Goal: Task Accomplishment & Management: Complete application form

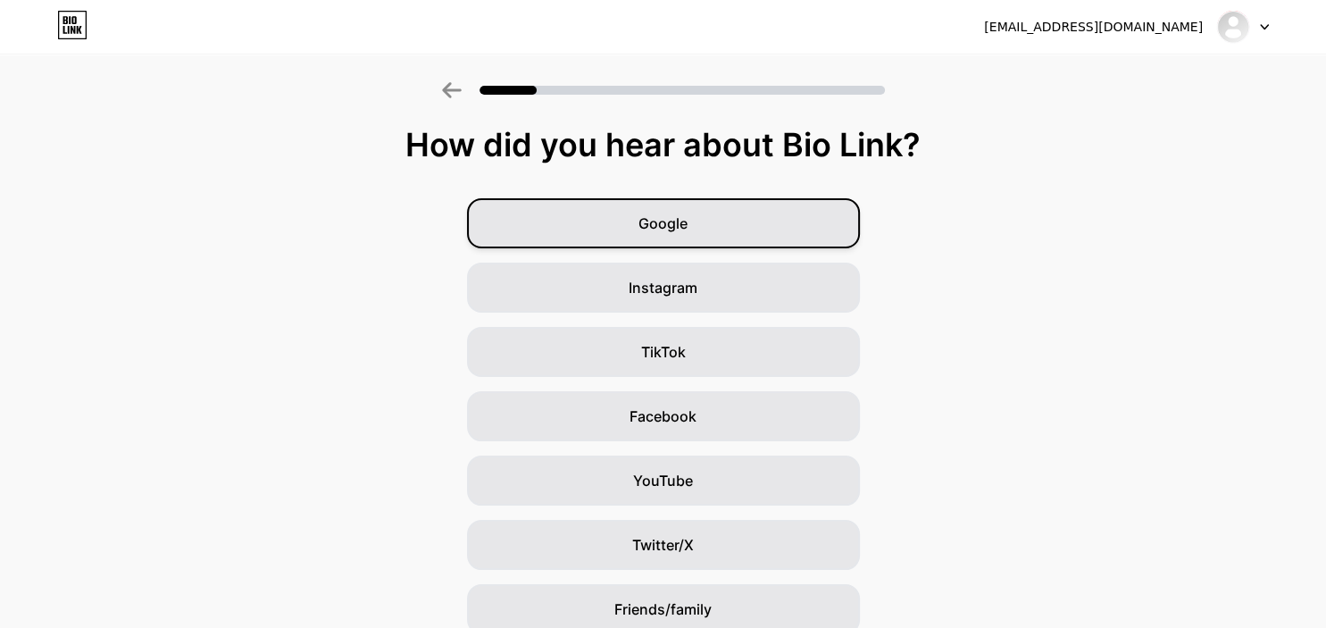
click at [699, 222] on div "Google" at bounding box center [663, 223] width 393 height 50
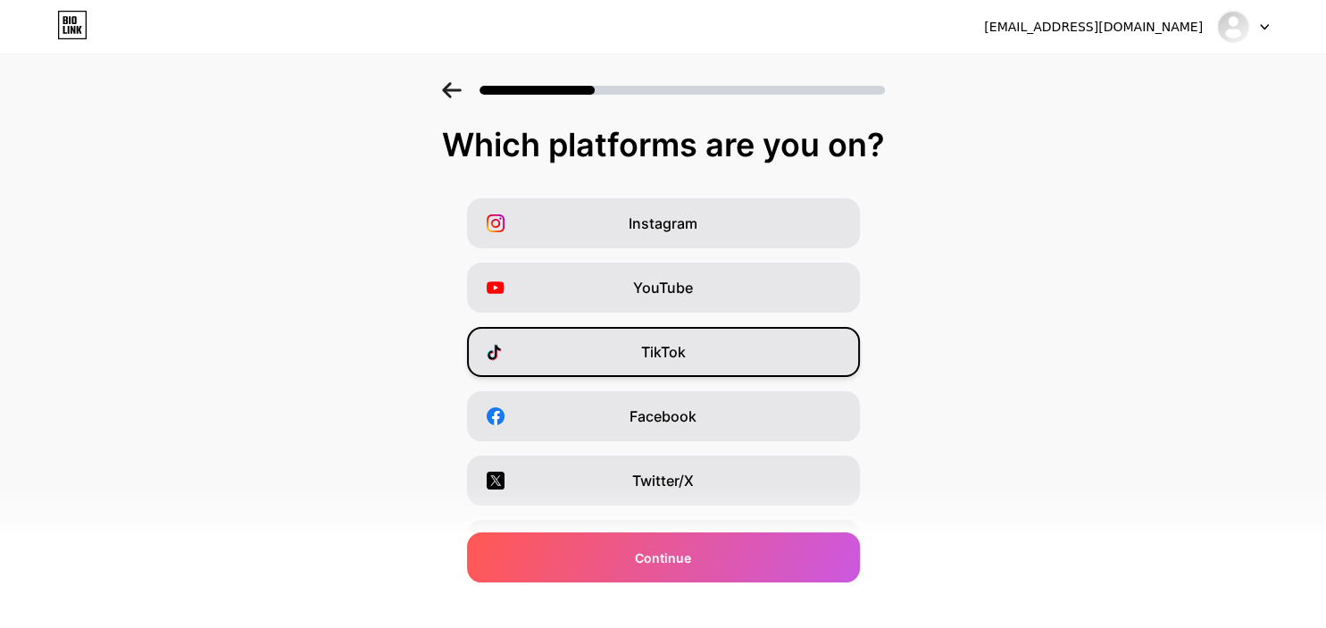
click at [708, 355] on div "TikTok" at bounding box center [663, 352] width 393 height 50
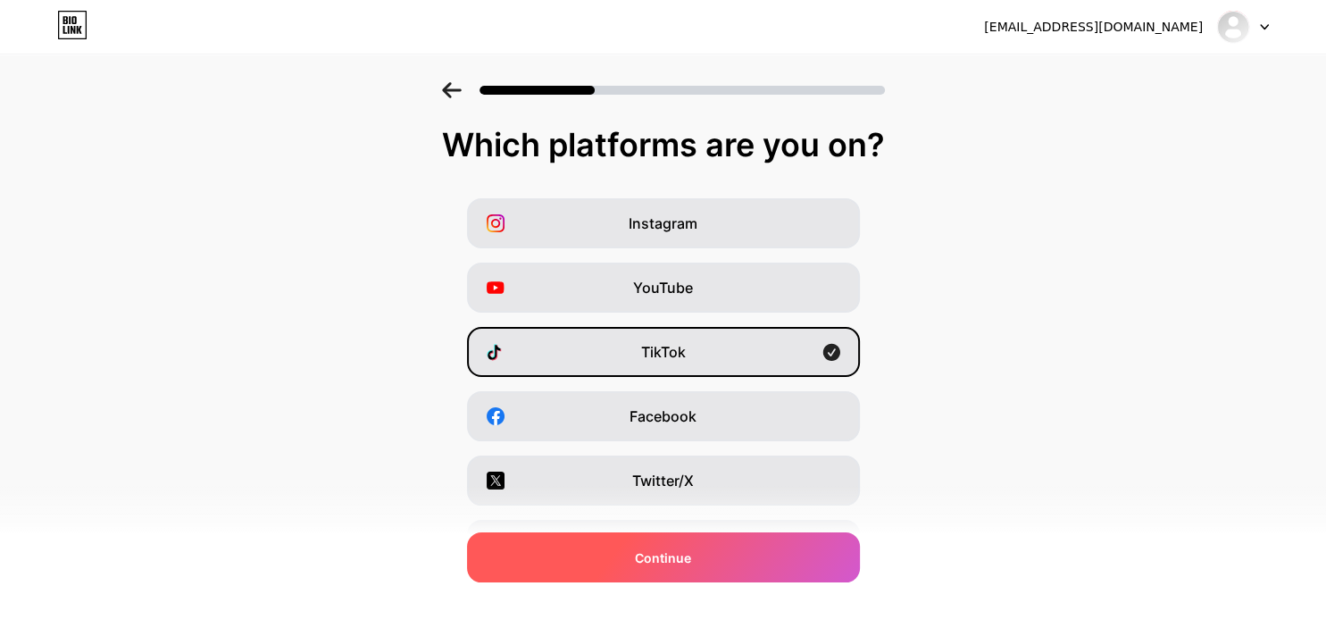
click at [715, 555] on div "Continue" at bounding box center [663, 557] width 393 height 50
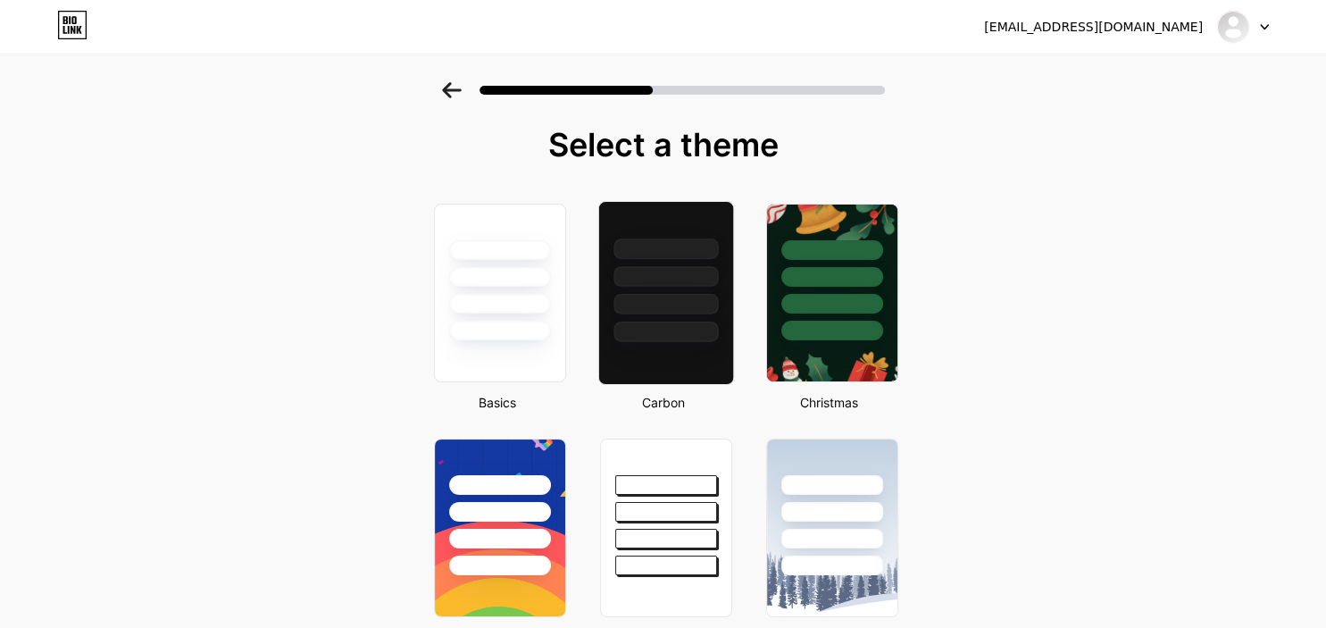
click at [688, 322] on div at bounding box center [666, 332] width 104 height 21
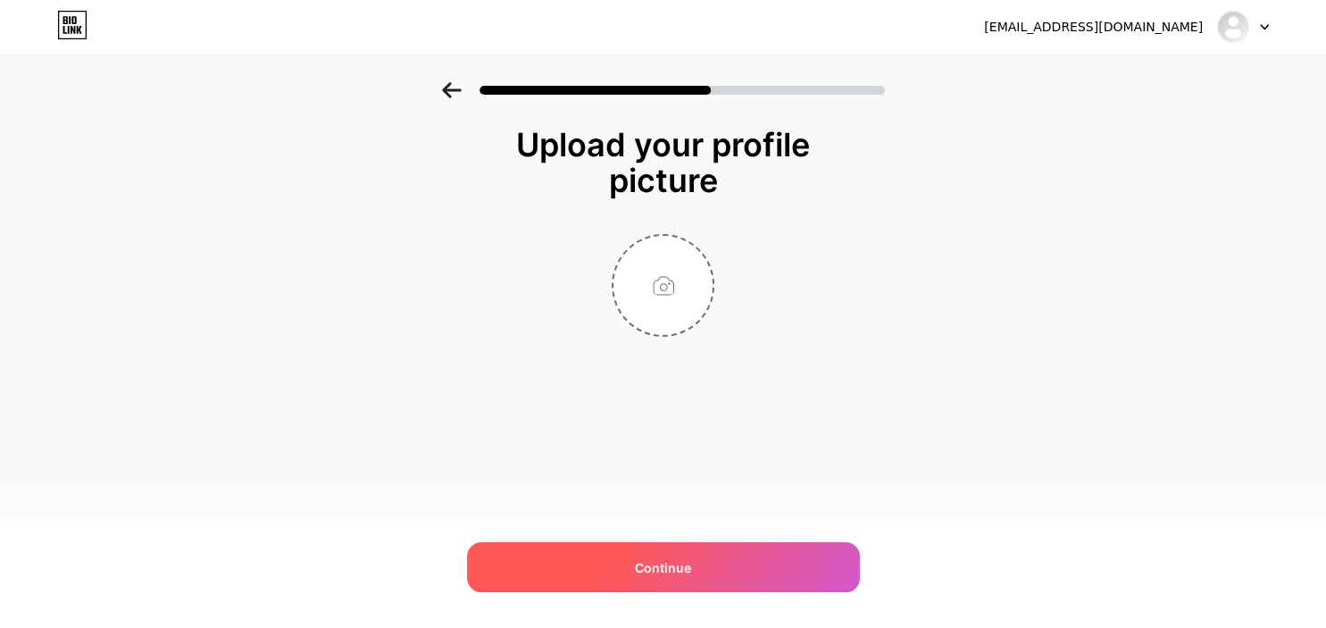
click at [650, 552] on div "Continue" at bounding box center [663, 567] width 393 height 50
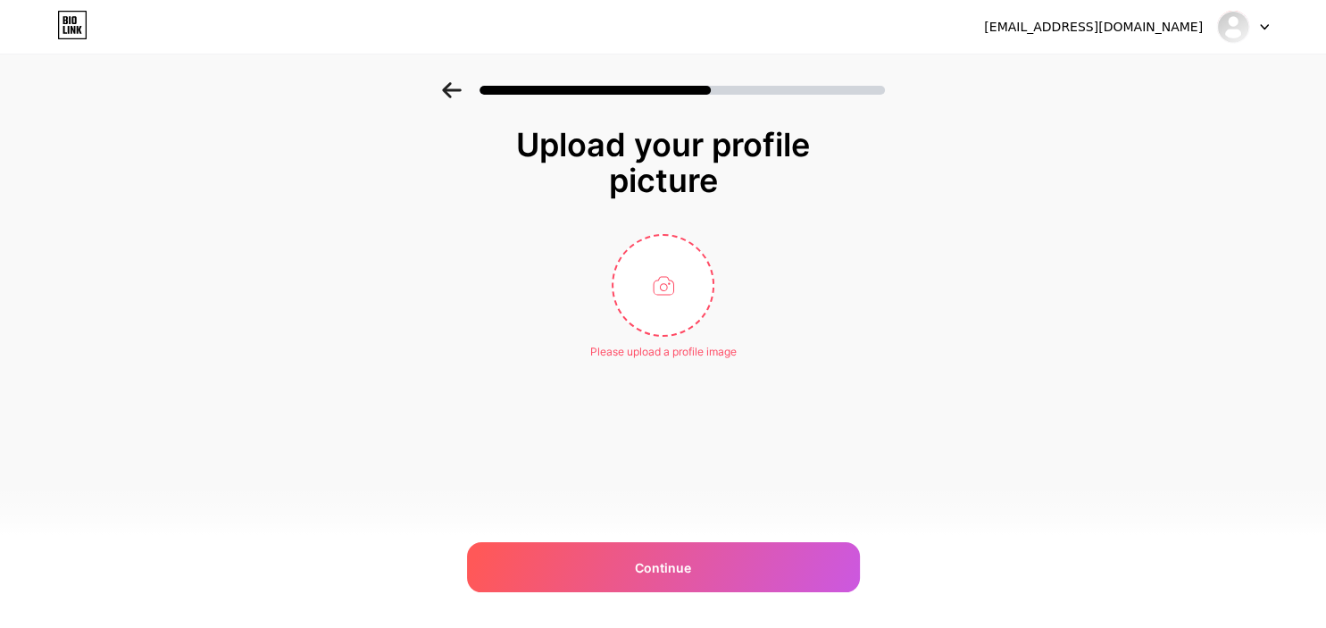
click at [1216, 13] on div "[EMAIL_ADDRESS][DOMAIN_NAME]" at bounding box center [1126, 27] width 285 height 32
click at [1229, 21] on img at bounding box center [1233, 27] width 29 height 29
click at [1255, 22] on div at bounding box center [1243, 27] width 52 height 32
click at [1264, 22] on div at bounding box center [1243, 27] width 52 height 32
click at [678, 280] on input "file" at bounding box center [663, 285] width 99 height 99
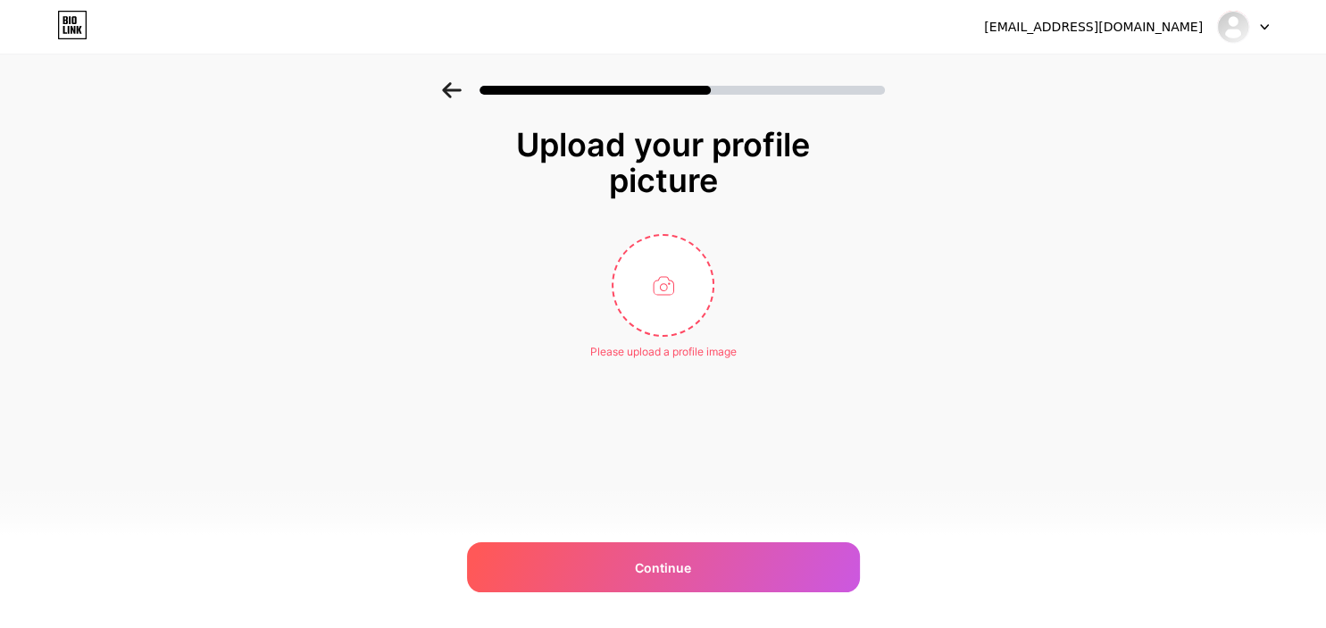
type input "C:\fakepath\Снимок экрана 2025-09-14 233436.png"
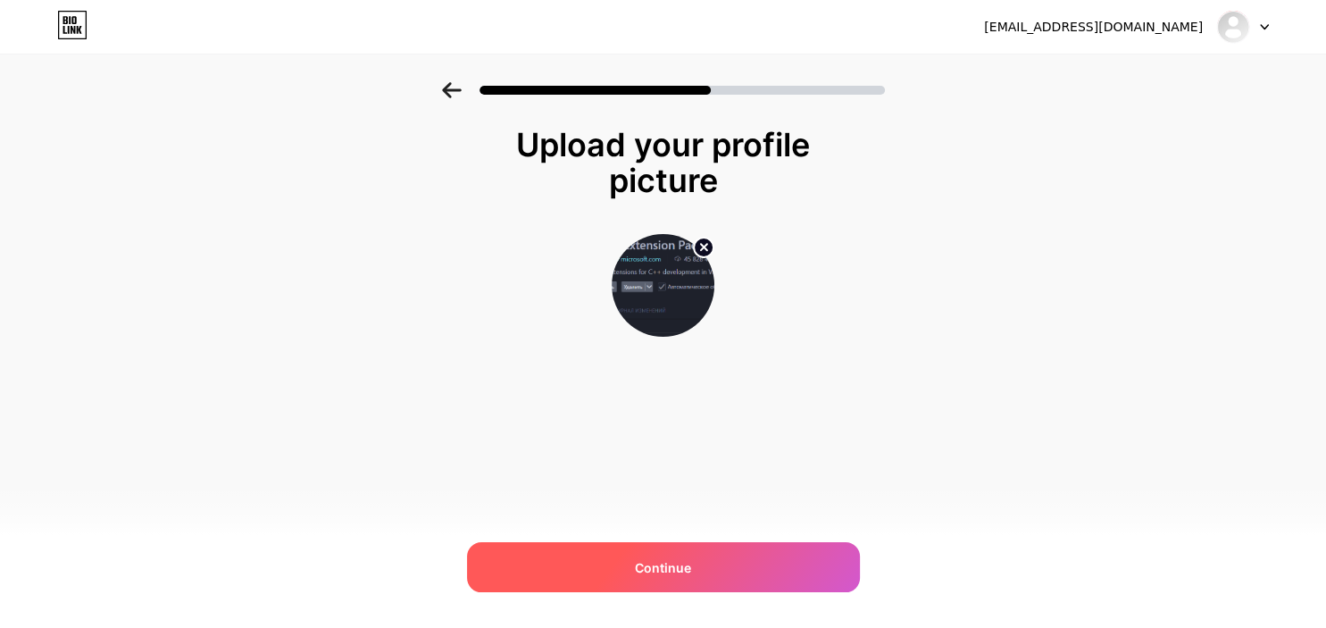
click at [663, 568] on span "Continue" at bounding box center [663, 567] width 56 height 19
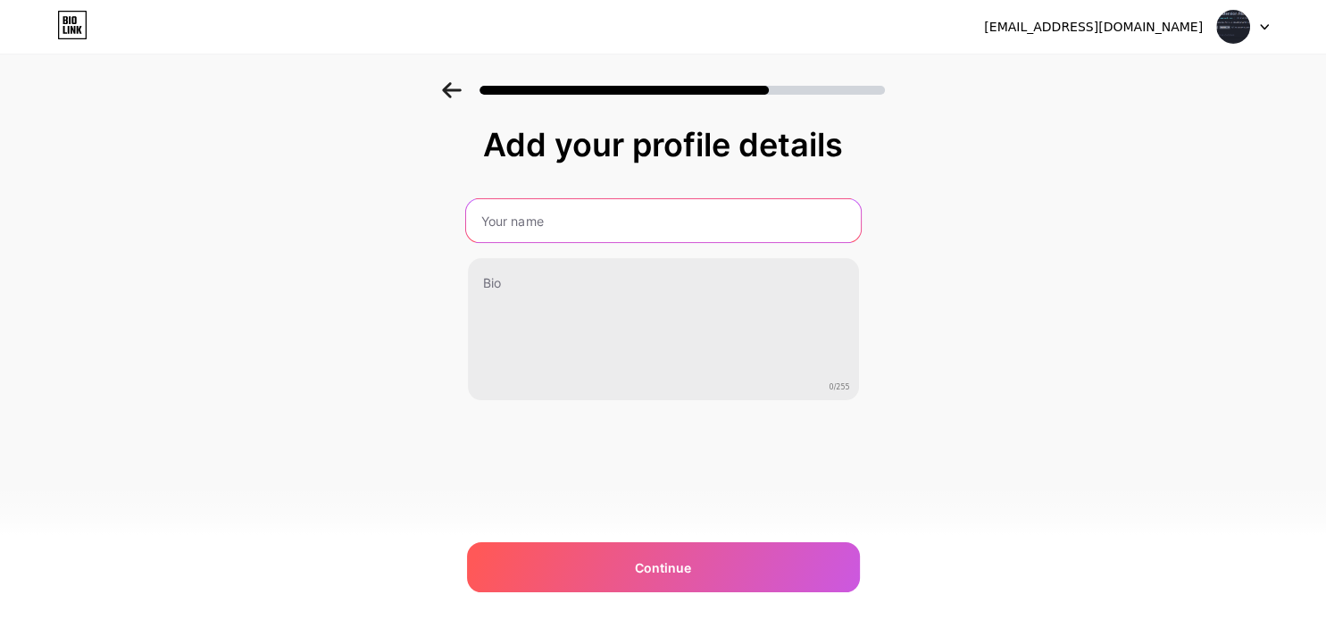
click at [530, 218] on input "text" at bounding box center [662, 220] width 395 height 43
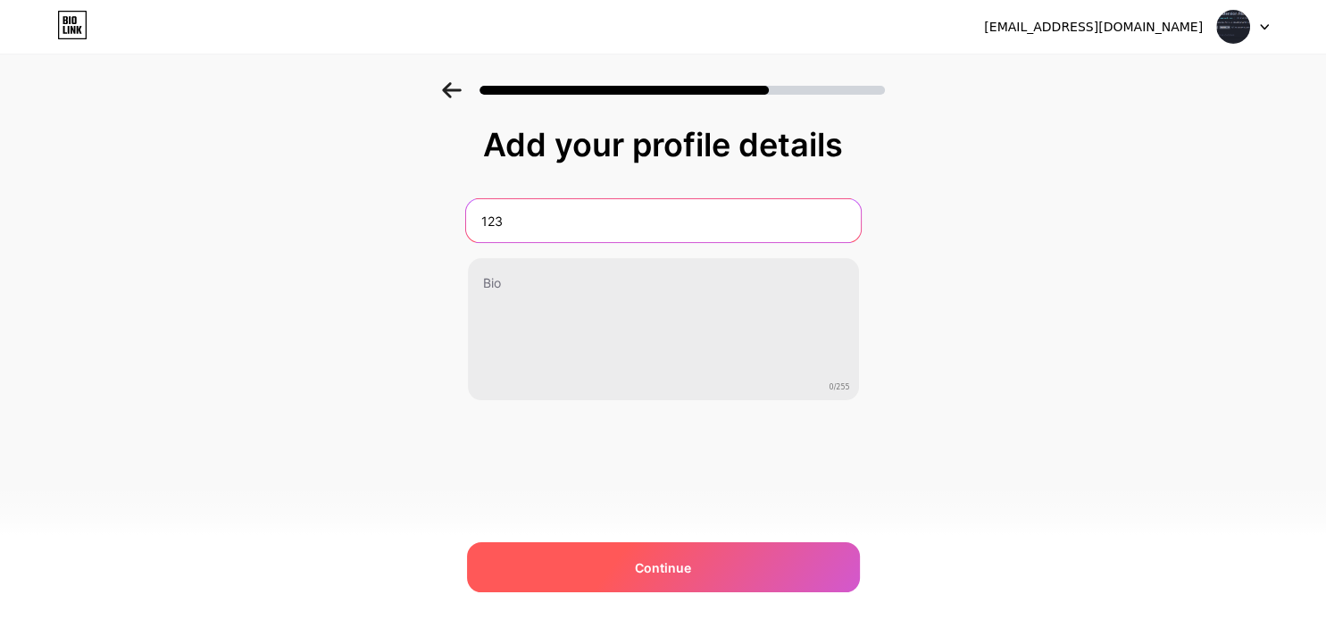
type input "123"
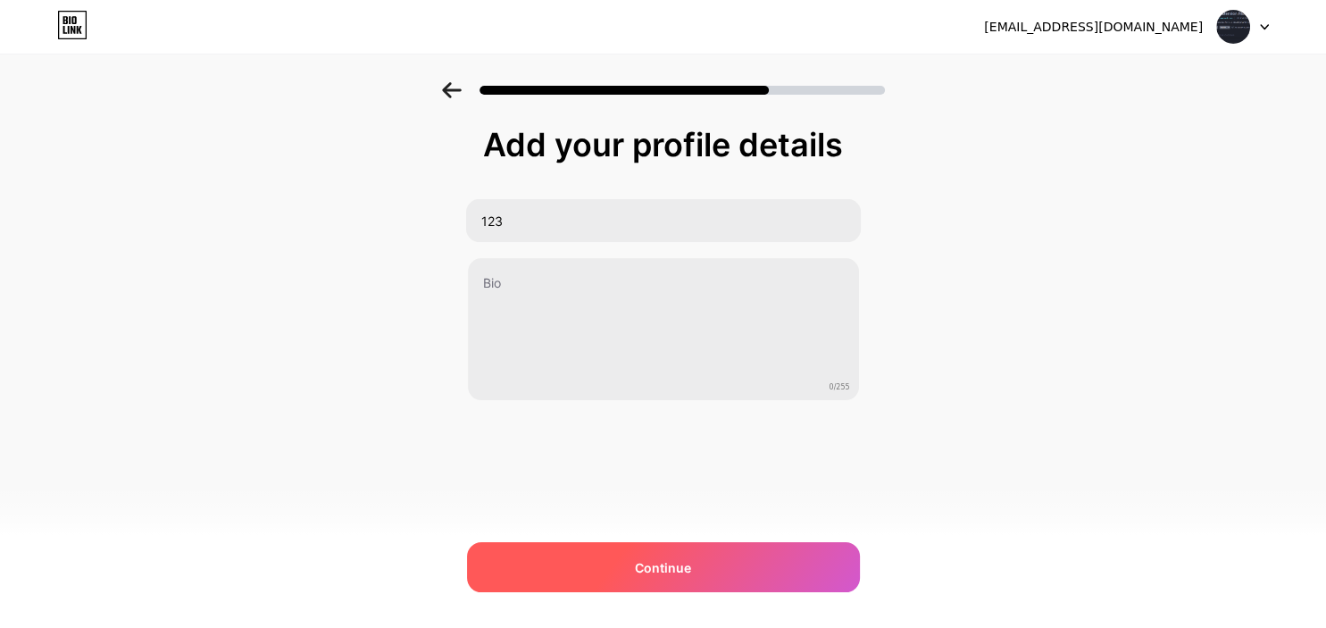
click at [619, 571] on div "Continue" at bounding box center [663, 567] width 393 height 50
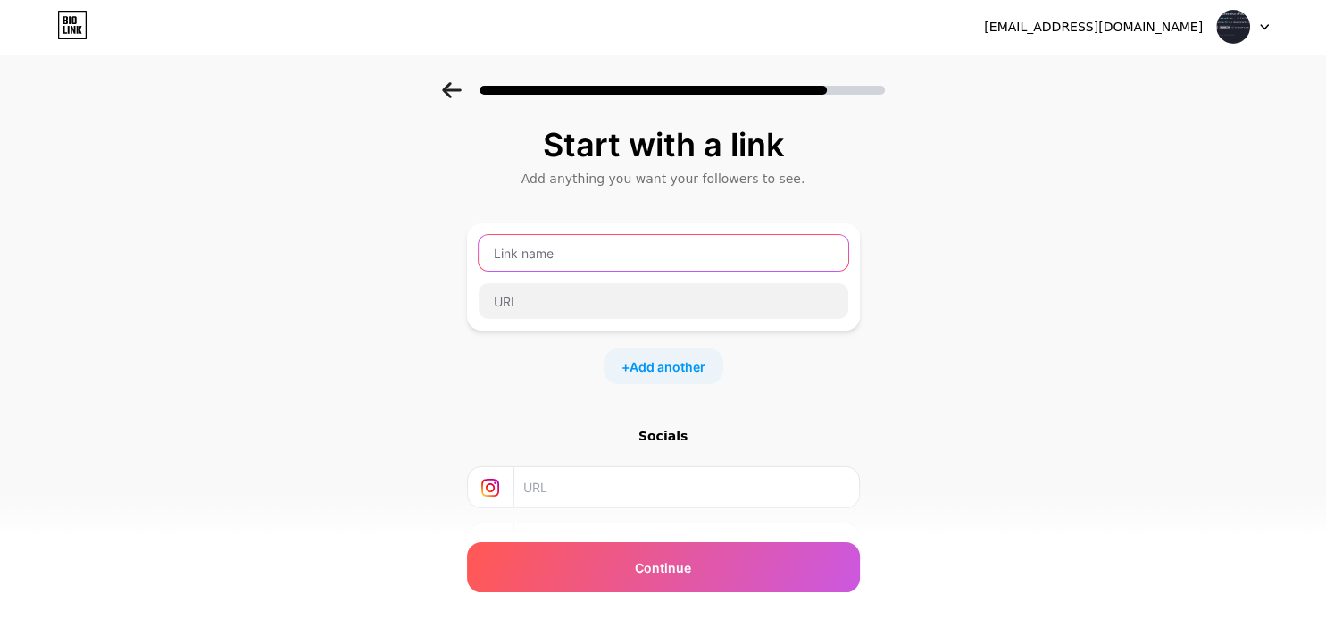
click at [564, 257] on input "text" at bounding box center [664, 253] width 370 height 36
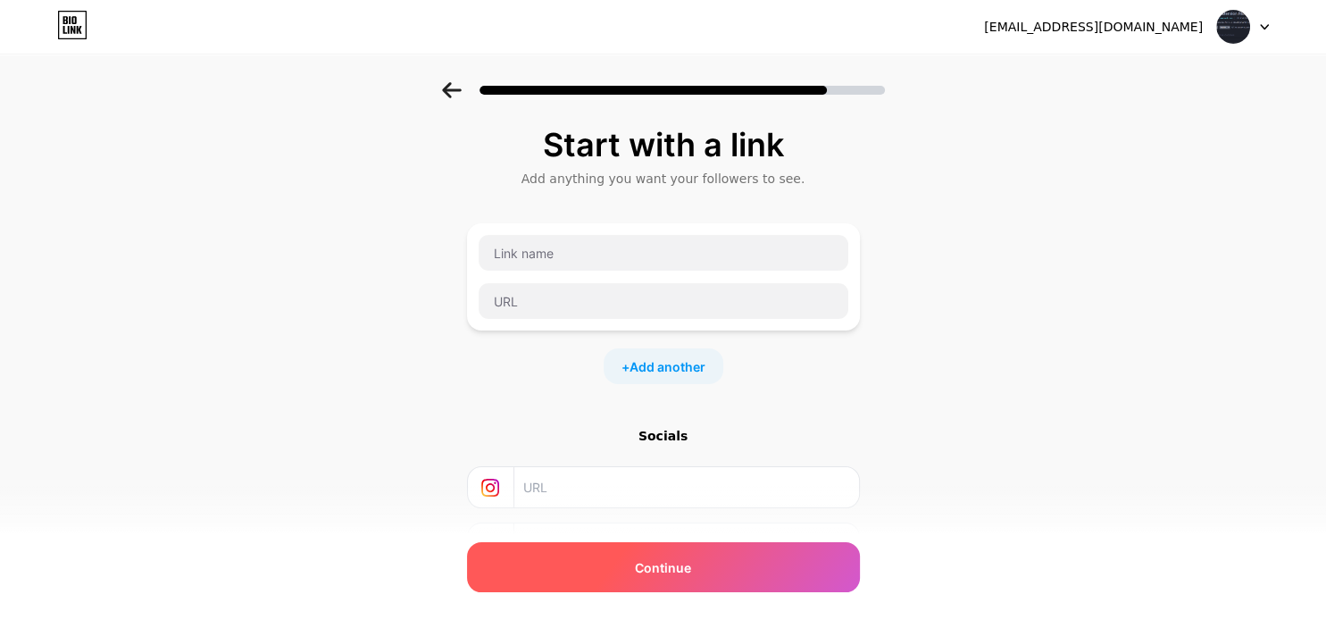
click at [673, 565] on span "Continue" at bounding box center [663, 567] width 56 height 19
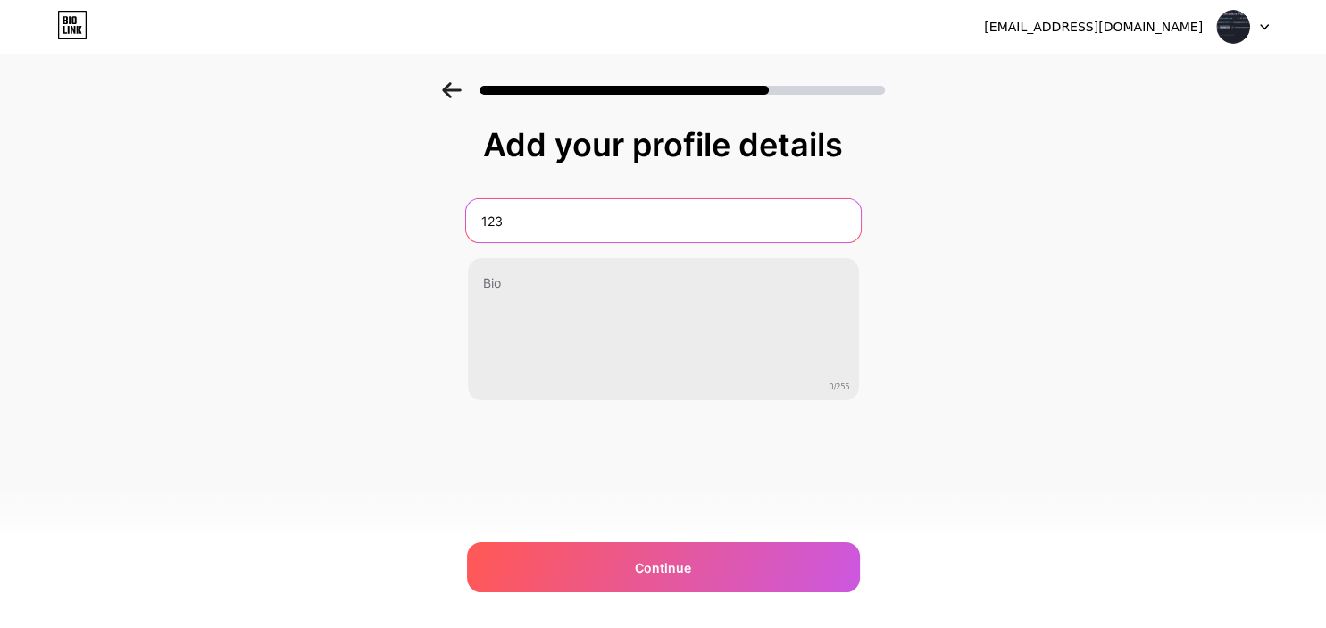
click at [465, 226] on input "123" at bounding box center [662, 220] width 395 height 43
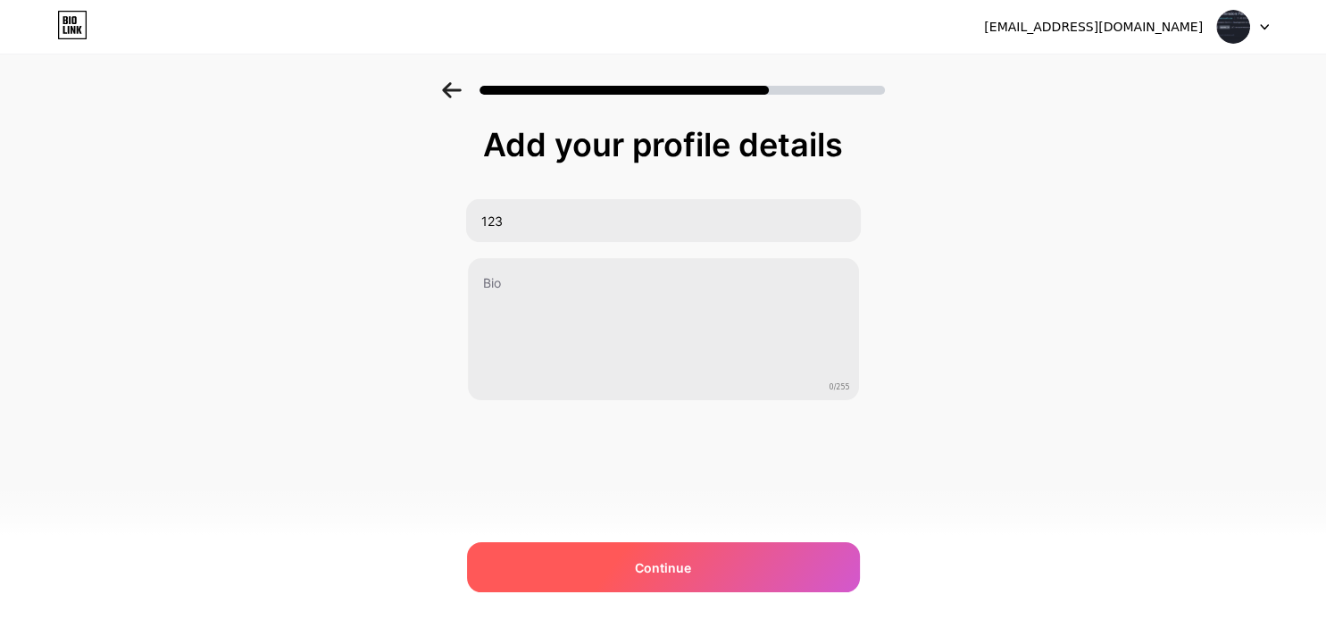
click at [627, 560] on div "Continue" at bounding box center [663, 567] width 393 height 50
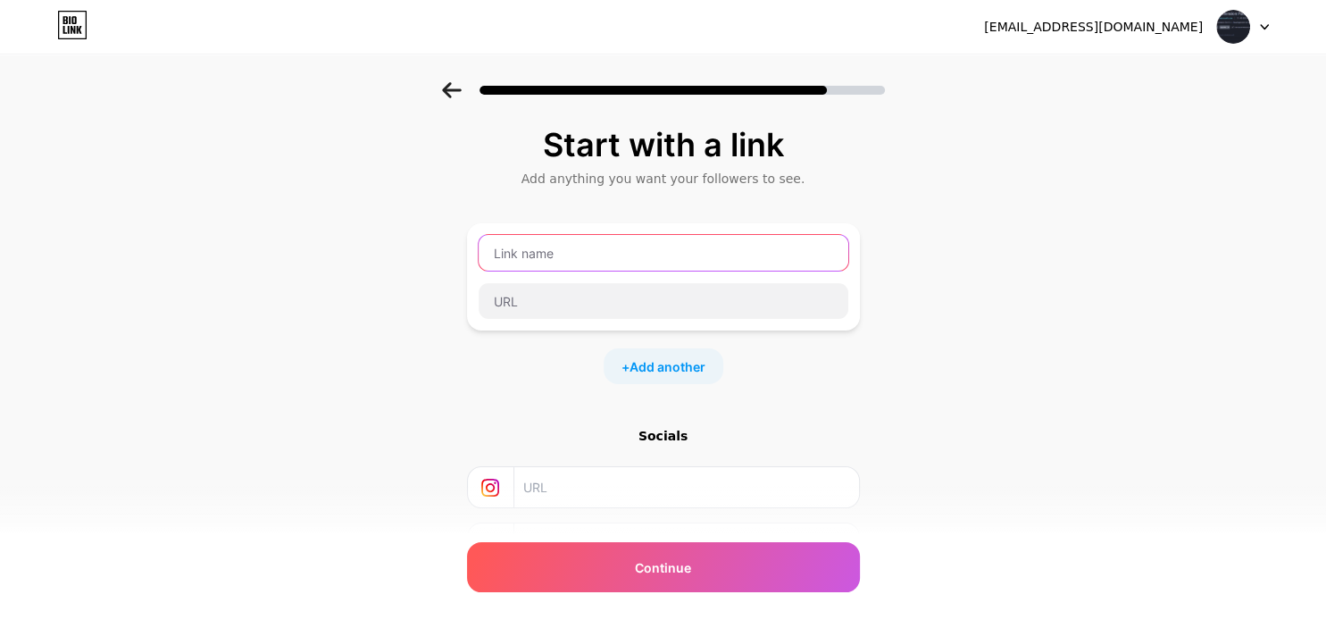
click at [588, 259] on input "text" at bounding box center [664, 253] width 370 height 36
paste input "present"
type input "present!"
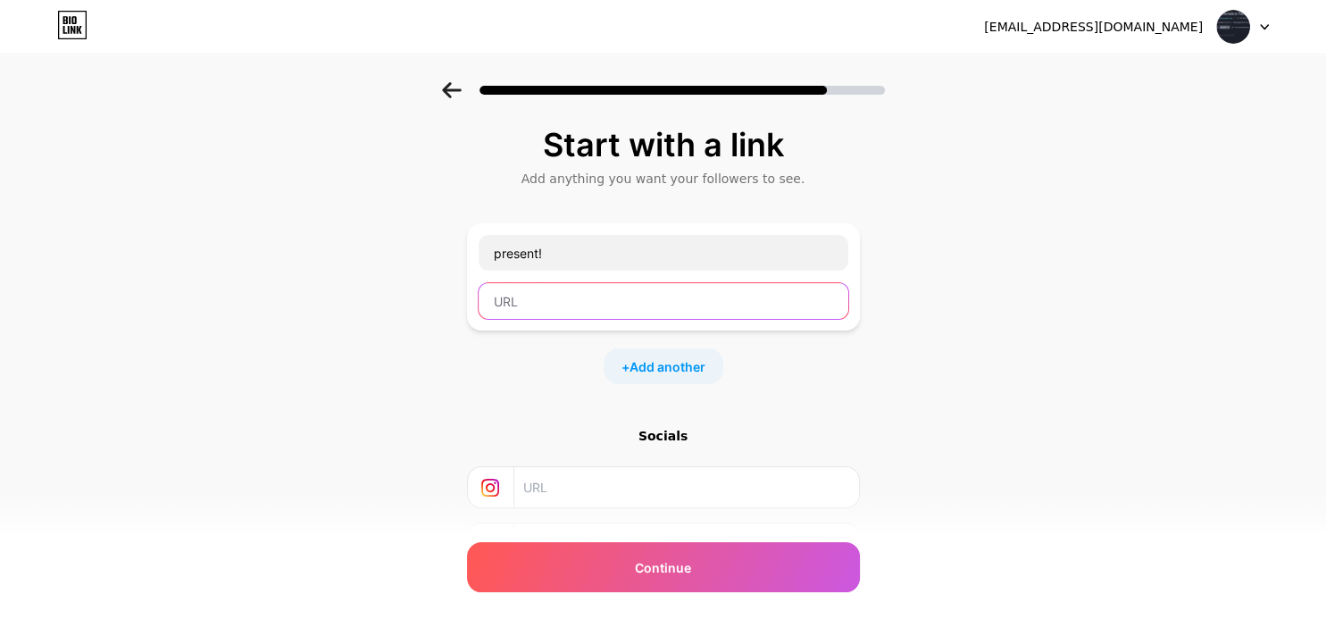
click at [530, 309] on input "text" at bounding box center [664, 301] width 370 height 36
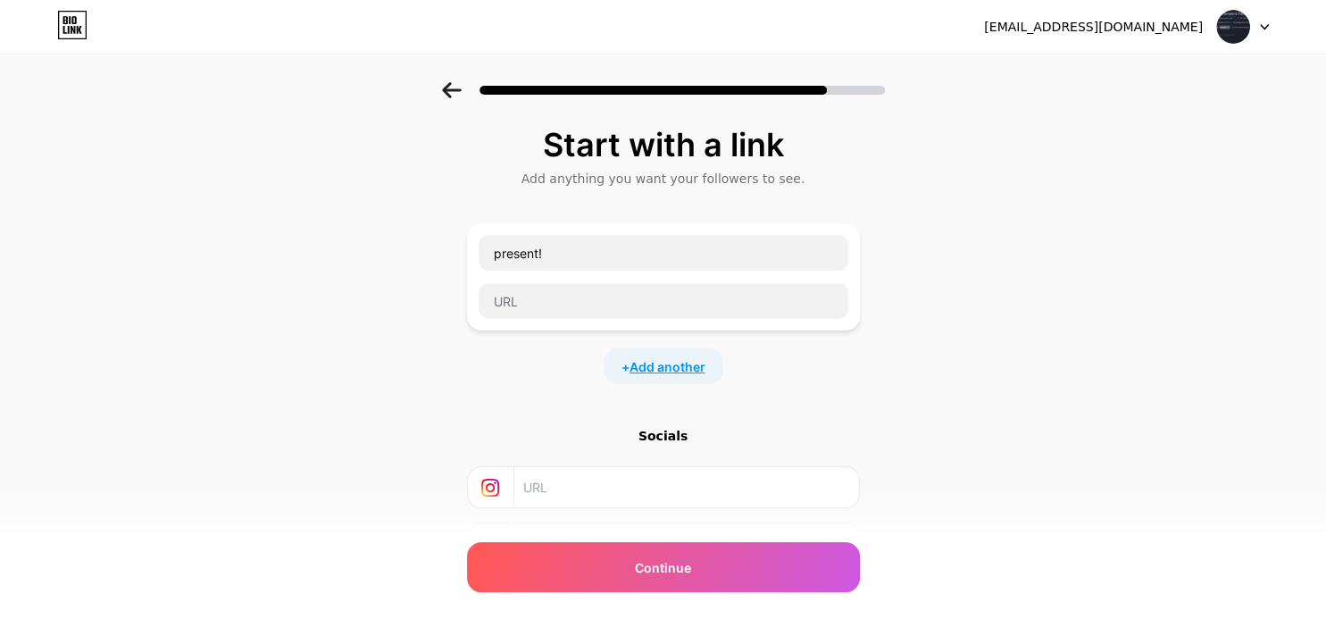
click at [654, 368] on span "Add another" at bounding box center [668, 366] width 76 height 19
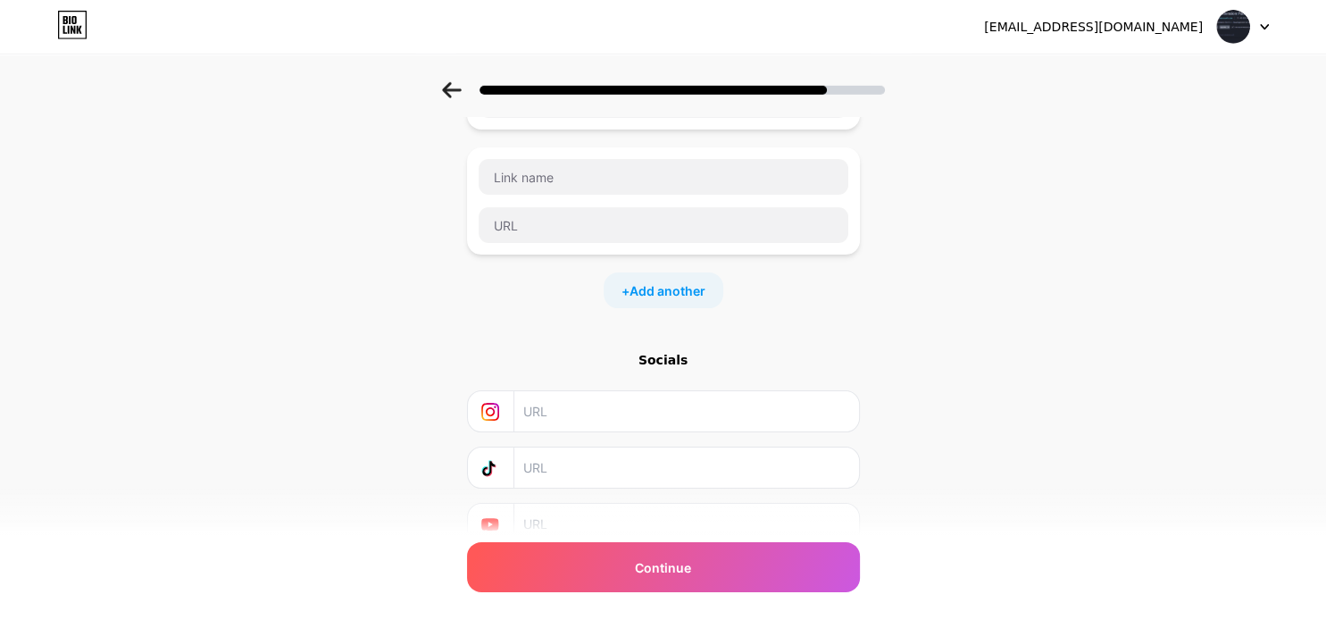
scroll to position [275, 0]
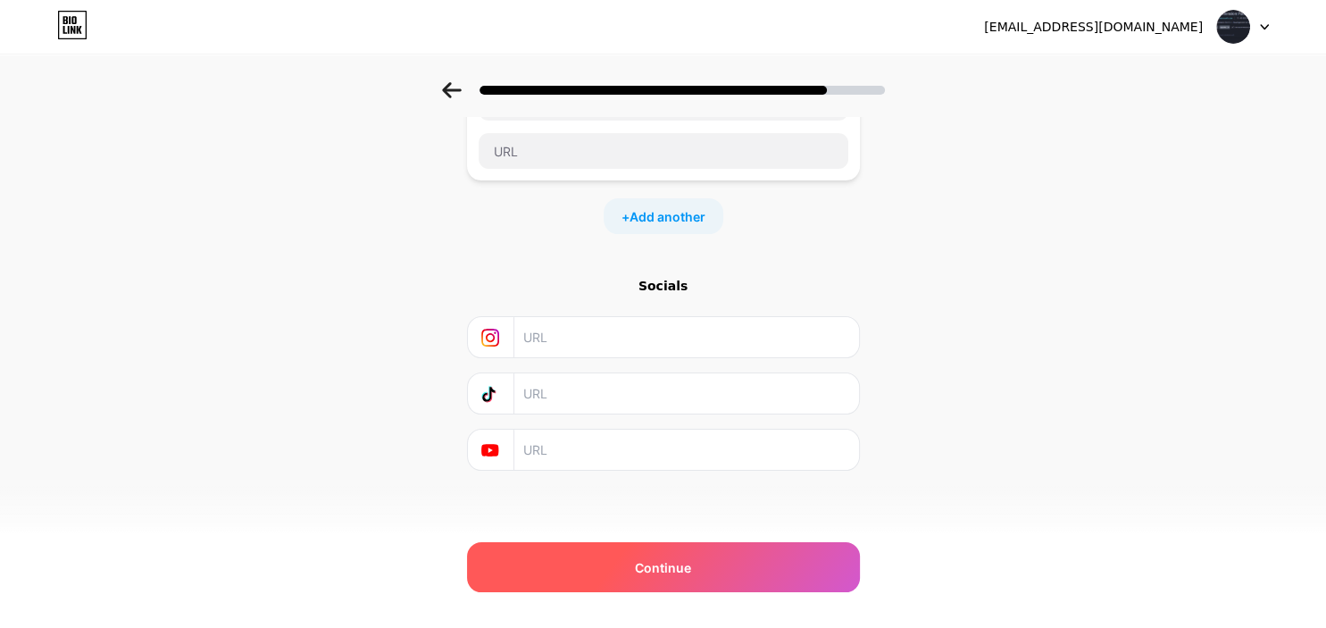
click at [595, 574] on div "Continue" at bounding box center [663, 567] width 393 height 50
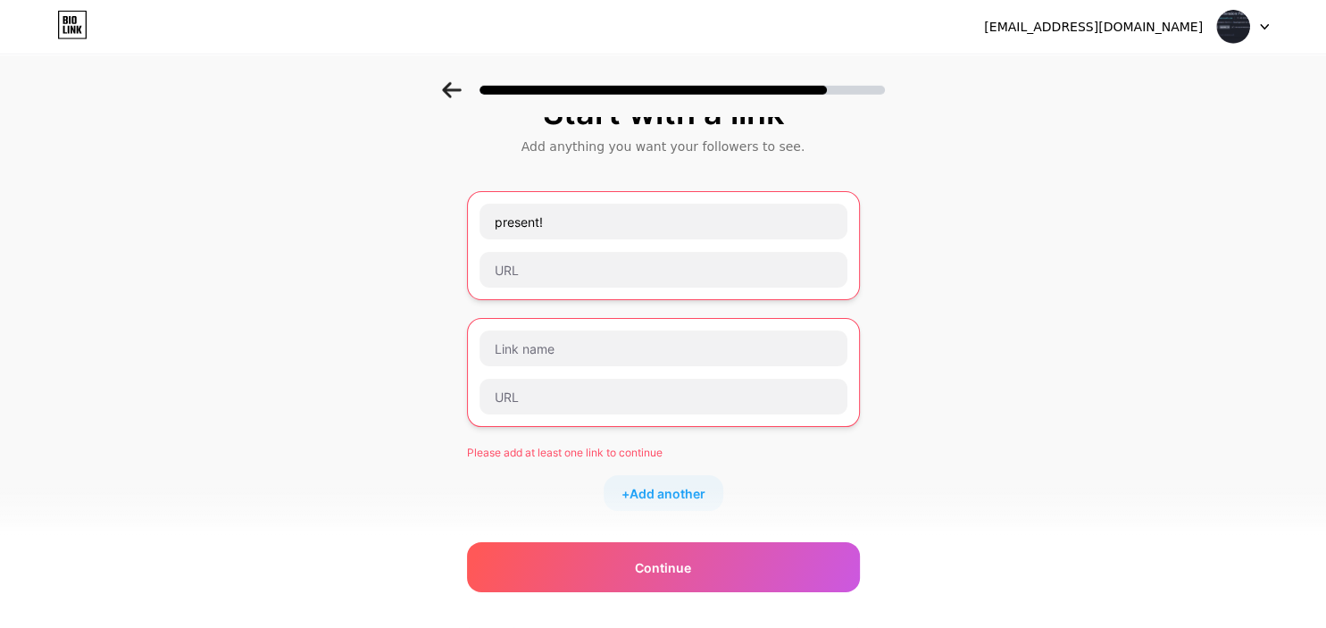
scroll to position [0, 0]
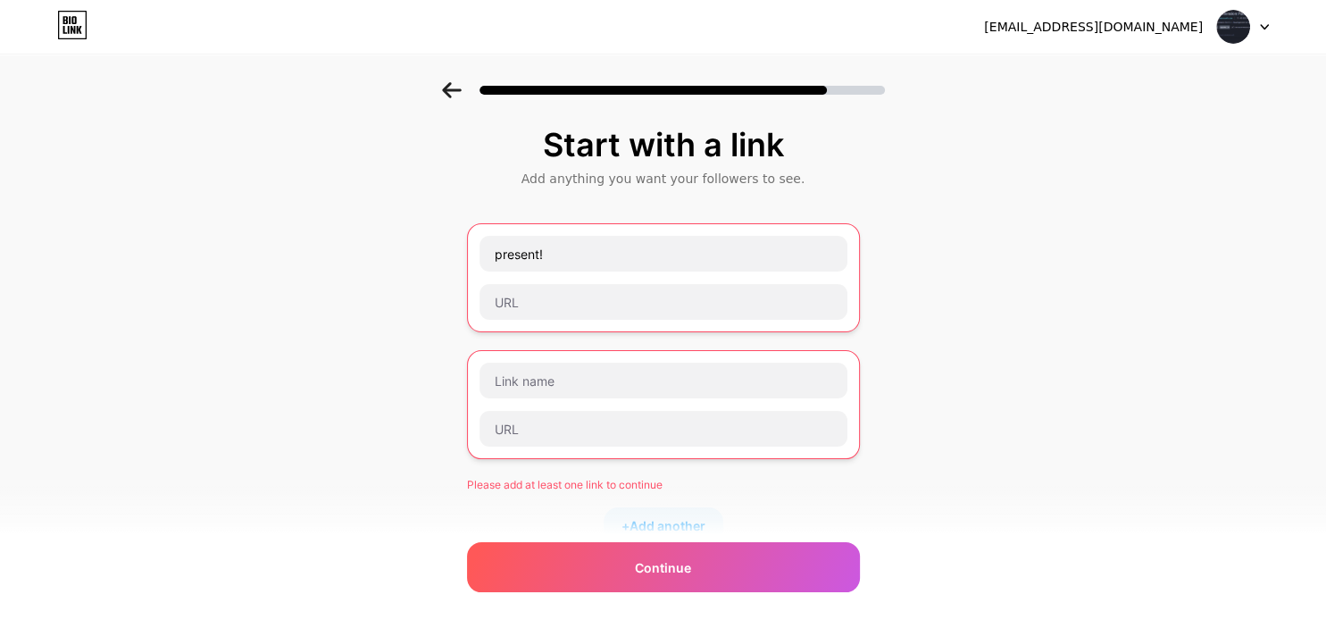
click at [447, 90] on icon at bounding box center [451, 90] width 19 height 16
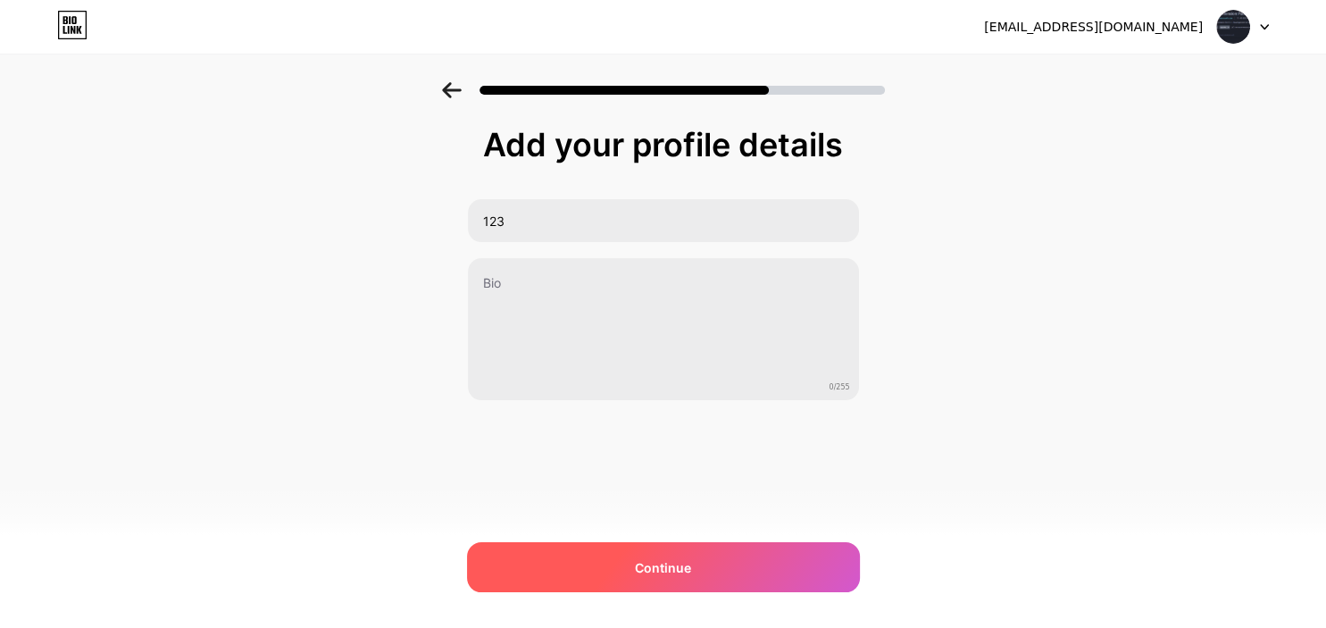
click at [656, 559] on span "Continue" at bounding box center [663, 567] width 56 height 19
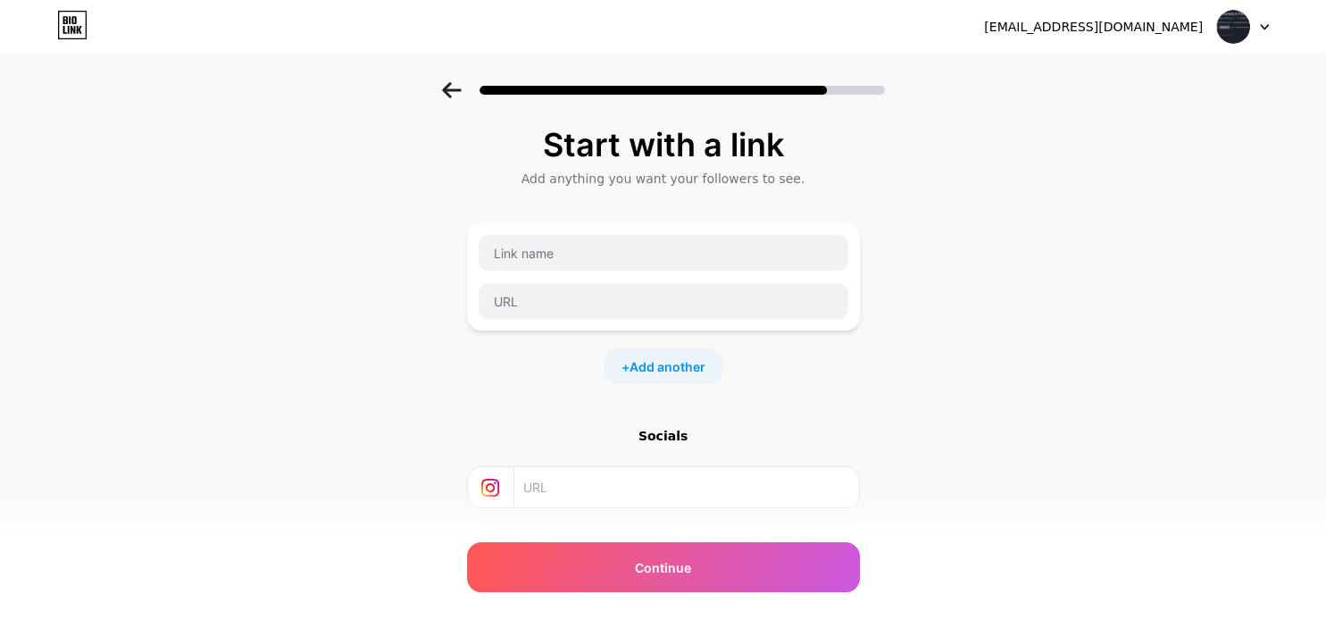
click at [891, 168] on div "Start with a link Add anything you want your followers to see. + Add another So…" at bounding box center [663, 396] width 1326 height 628
click at [627, 252] on input "text" at bounding box center [664, 253] width 370 height 36
paste input "present"
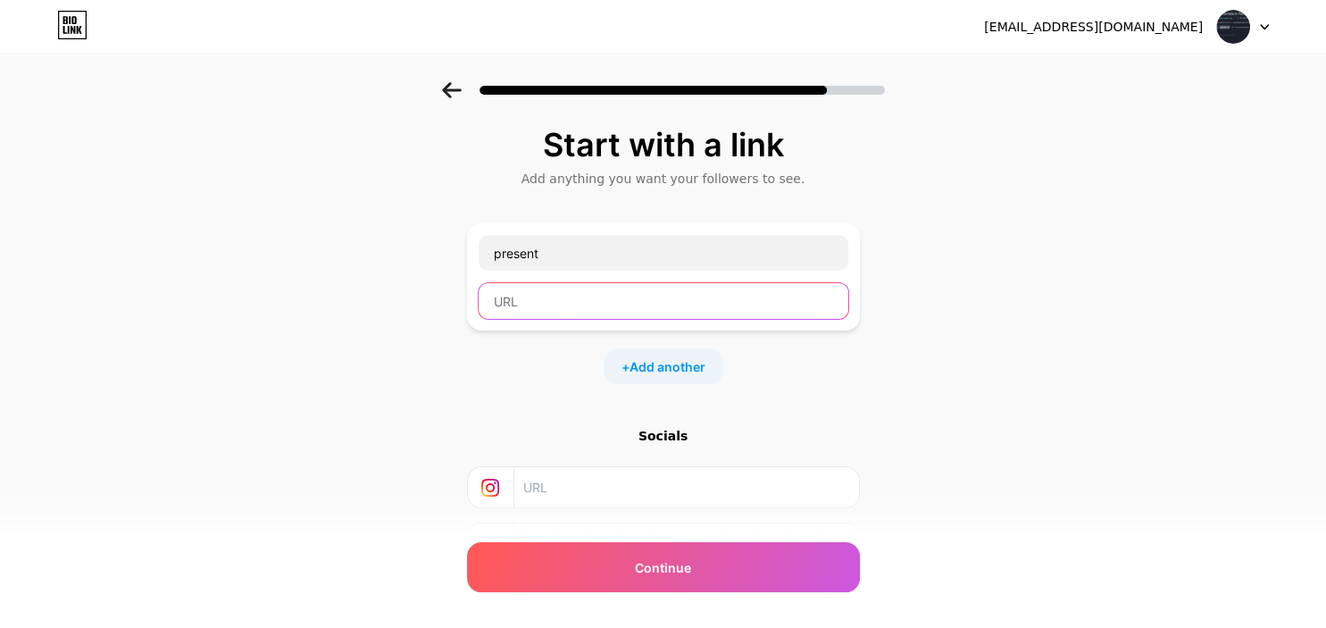
click at [563, 287] on input "text" at bounding box center [664, 301] width 370 height 36
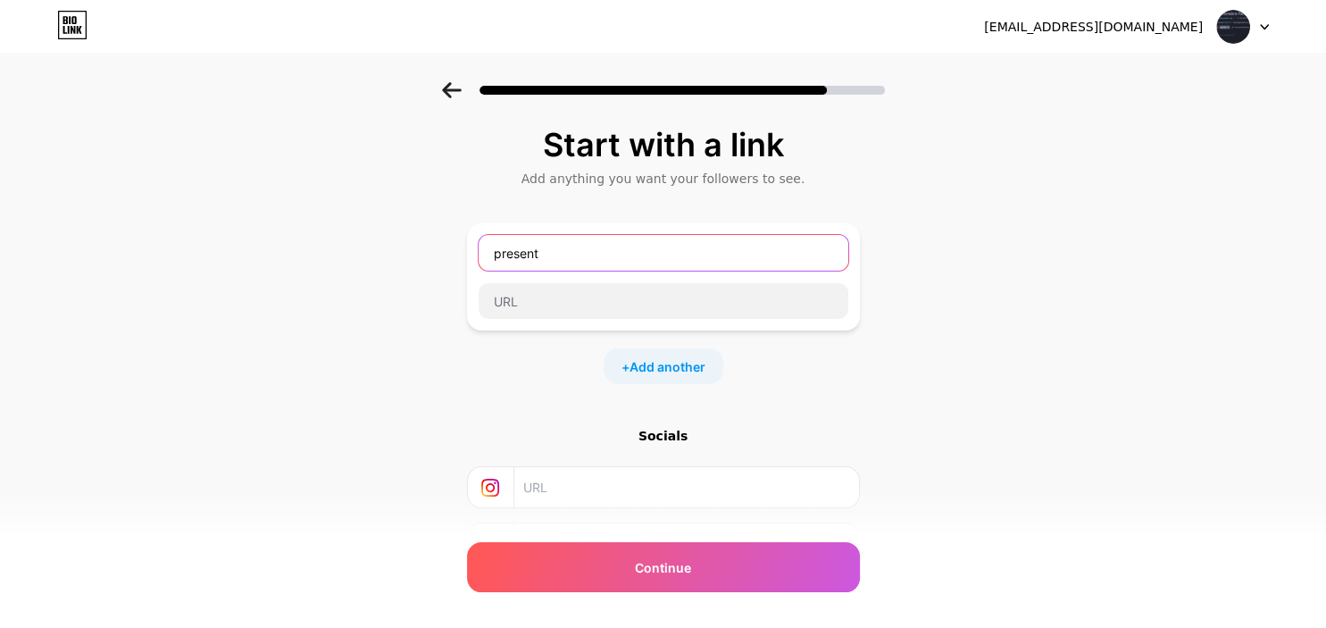
click at [563, 245] on input "present" at bounding box center [664, 253] width 370 height 36
type input "present!"
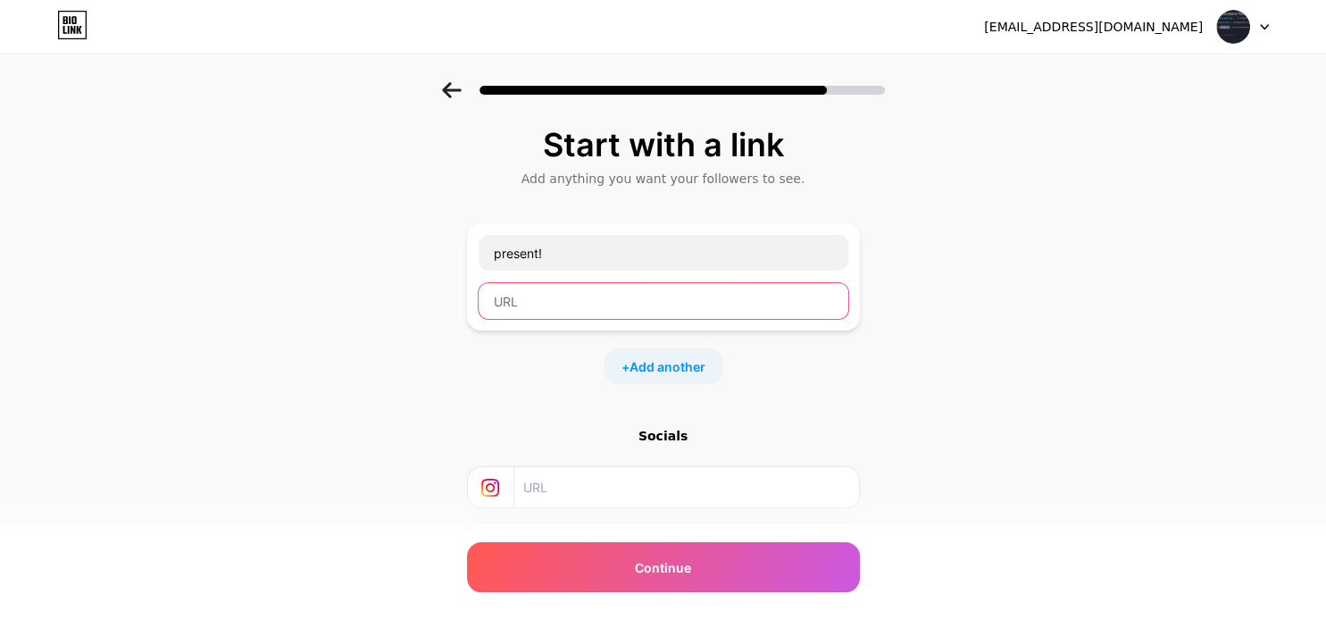
click at [552, 288] on input "text" at bounding box center [664, 301] width 370 height 36
